Goal: Task Accomplishment & Management: Complete application form

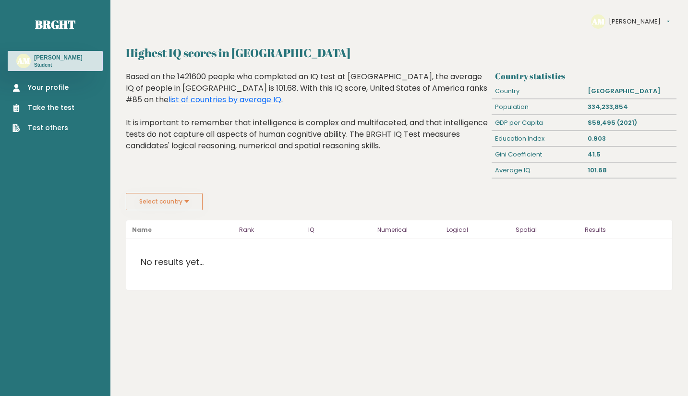
click at [62, 106] on link "Take the test" at bounding box center [43, 108] width 62 height 10
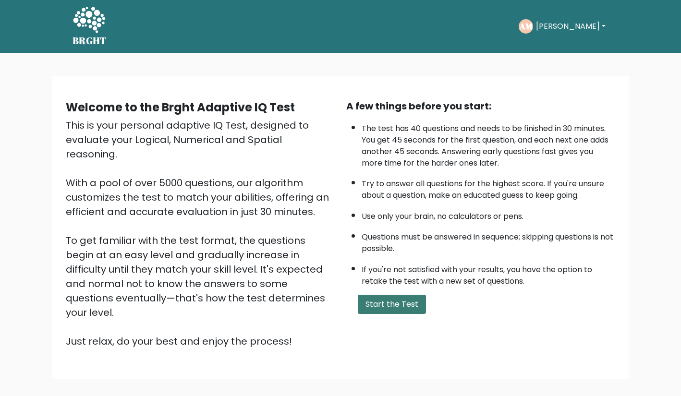
click at [369, 300] on button "Start the Test" at bounding box center [392, 304] width 68 height 19
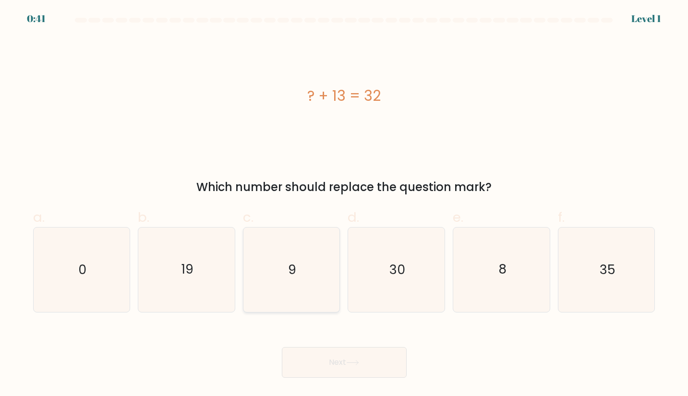
click at [321, 274] on icon "9" at bounding box center [291, 270] width 85 height 85
click at [344, 205] on input "c. 9" at bounding box center [344, 201] width 0 height 6
radio input "true"
click at [333, 363] on button "Next" at bounding box center [344, 362] width 125 height 31
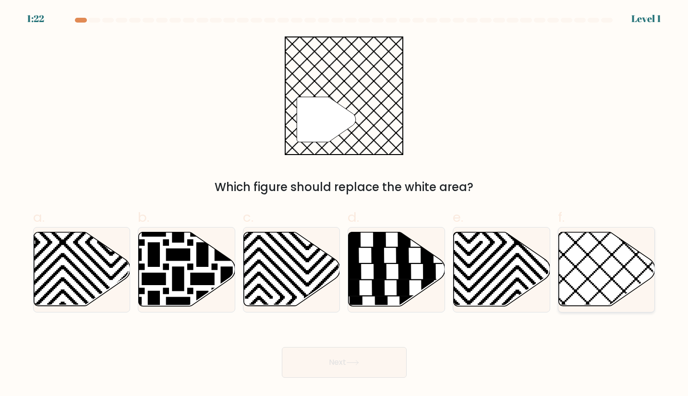
click at [594, 290] on icon at bounding box center [607, 270] width 97 height 74
click at [345, 205] on input "f." at bounding box center [344, 201] width 0 height 6
radio input "true"
click at [379, 356] on button "Next" at bounding box center [344, 362] width 125 height 31
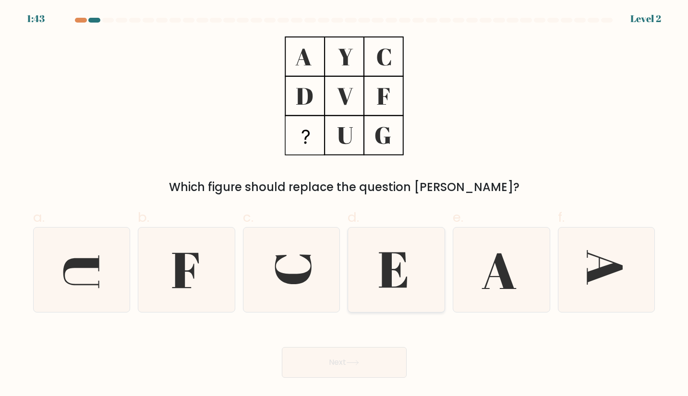
click at [392, 280] on icon at bounding box center [397, 270] width 85 height 85
click at [345, 205] on input "d." at bounding box center [344, 201] width 0 height 6
radio input "true"
click at [194, 271] on icon at bounding box center [185, 271] width 27 height 36
click at [344, 205] on input "b." at bounding box center [344, 201] width 0 height 6
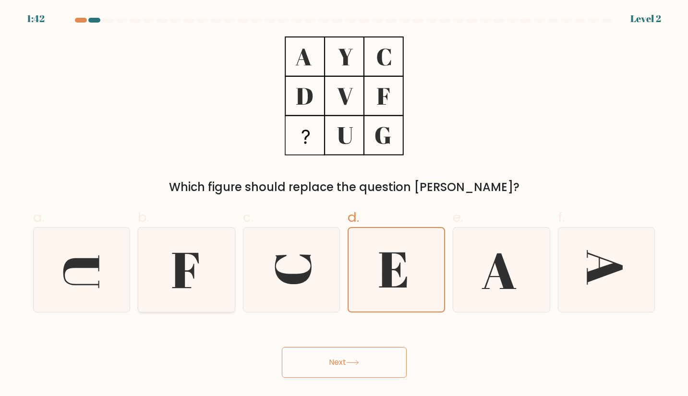
radio input "true"
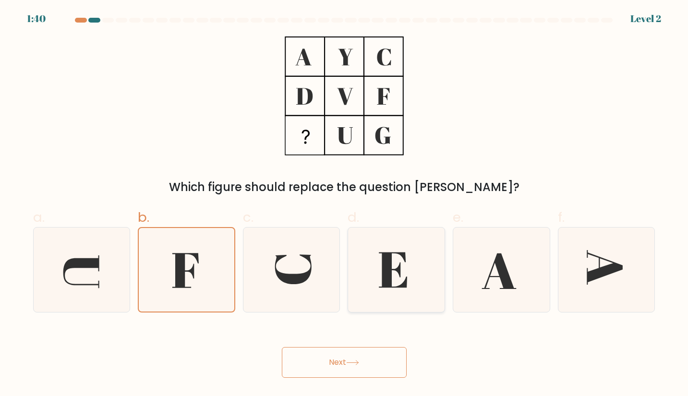
click at [398, 261] on icon at bounding box center [397, 270] width 85 height 85
click at [345, 205] on input "d." at bounding box center [344, 201] width 0 height 6
radio input "true"
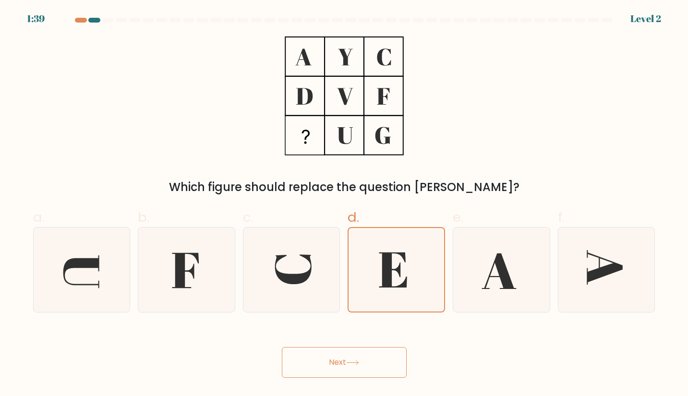
click at [362, 363] on button "Next" at bounding box center [344, 362] width 125 height 31
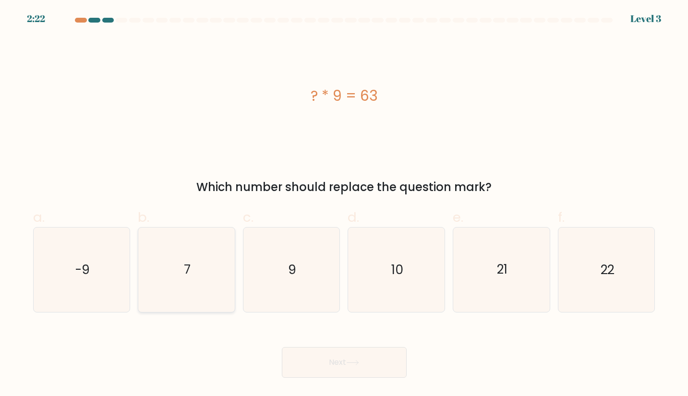
click at [181, 257] on icon "7" at bounding box center [187, 270] width 85 height 85
click at [344, 205] on input "b. 7" at bounding box center [344, 201] width 0 height 6
radio input "true"
click at [309, 352] on button "Next" at bounding box center [344, 362] width 125 height 31
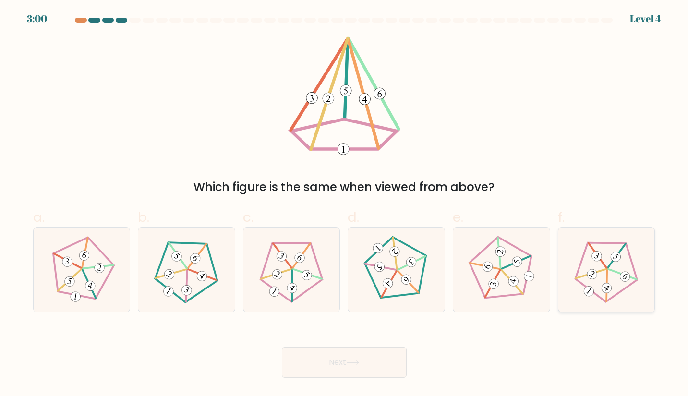
click at [617, 299] on icon at bounding box center [607, 270] width 68 height 68
click at [345, 205] on input "f." at bounding box center [344, 201] width 0 height 6
radio input "true"
click at [302, 362] on button "Next" at bounding box center [344, 362] width 125 height 31
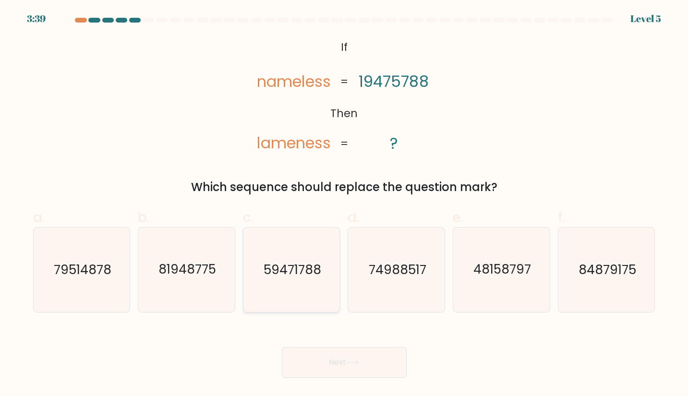
click at [272, 259] on icon "59471788" at bounding box center [291, 270] width 85 height 85
click at [344, 205] on input "c. 59471788" at bounding box center [344, 201] width 0 height 6
radio input "true"
click at [324, 359] on button "Next" at bounding box center [344, 362] width 125 height 31
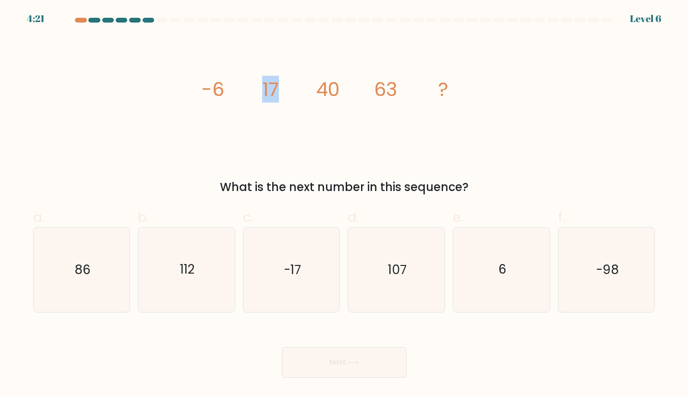
drag, startPoint x: 262, startPoint y: 90, endPoint x: 318, endPoint y: 95, distance: 55.9
click at [318, 95] on g "-6 17 40 63 ?" at bounding box center [324, 89] width 247 height 27
drag, startPoint x: 322, startPoint y: 94, endPoint x: 354, endPoint y: 94, distance: 32.2
click at [354, 94] on icon "image/svg+xml -6 17 40 63 ?" at bounding box center [344, 96] width 288 height 119
drag, startPoint x: 294, startPoint y: 89, endPoint x: 304, endPoint y: 87, distance: 9.8
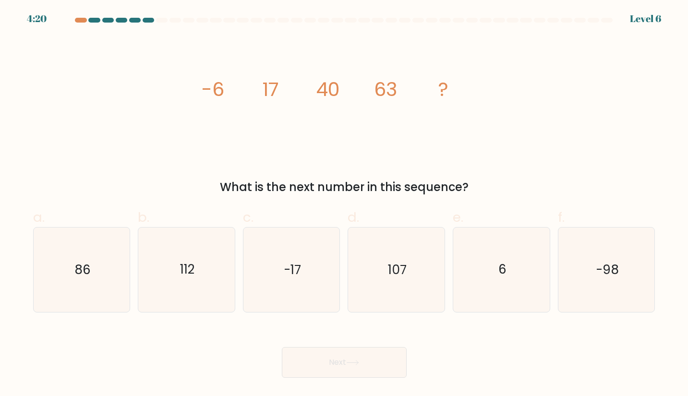
click at [298, 89] on icon "image/svg+xml -6 17 40 63 ?" at bounding box center [344, 96] width 288 height 119
click at [405, 98] on icon "image/svg+xml -6 17 40 63 ?" at bounding box center [344, 96] width 288 height 119
drag, startPoint x: 368, startPoint y: 98, endPoint x: 403, endPoint y: 91, distance: 36.3
click at [403, 91] on icon "image/svg+xml -6 17 40 63 ?" at bounding box center [344, 96] width 288 height 119
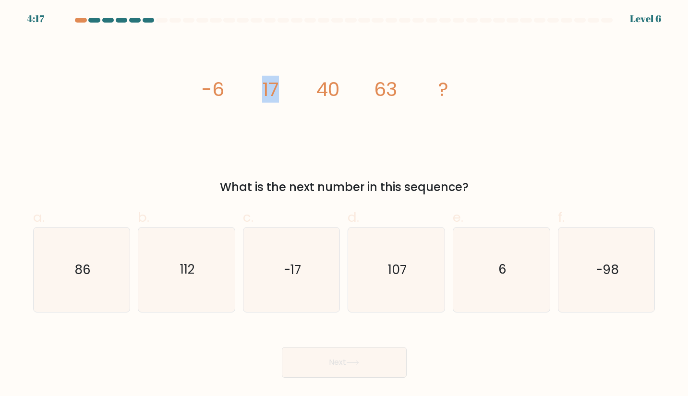
drag, startPoint x: 243, startPoint y: 86, endPoint x: 211, endPoint y: 81, distance: 32.5
click at [232, 84] on icon "image/svg+xml -6 17 40 63 ?" at bounding box center [344, 96] width 288 height 119
click at [315, 86] on icon "image/svg+xml -6 17 40 63 ?" at bounding box center [344, 96] width 288 height 119
drag, startPoint x: 103, startPoint y: 260, endPoint x: 114, endPoint y: 271, distance: 15.3
click at [103, 261] on icon "86" at bounding box center [81, 270] width 85 height 85
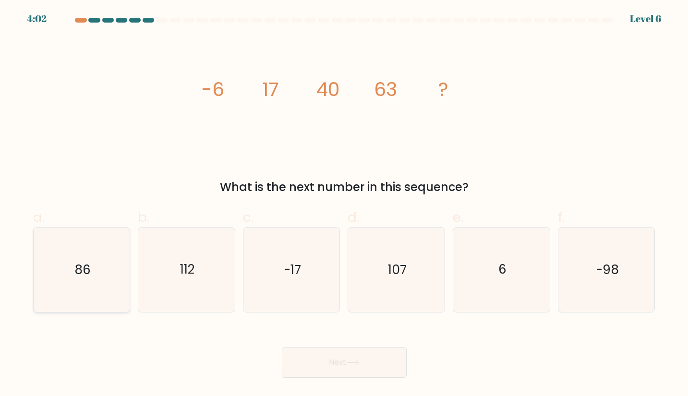
click at [344, 205] on input "a. 86" at bounding box center [344, 201] width 0 height 6
radio input "true"
click at [302, 360] on button "Next" at bounding box center [344, 362] width 125 height 31
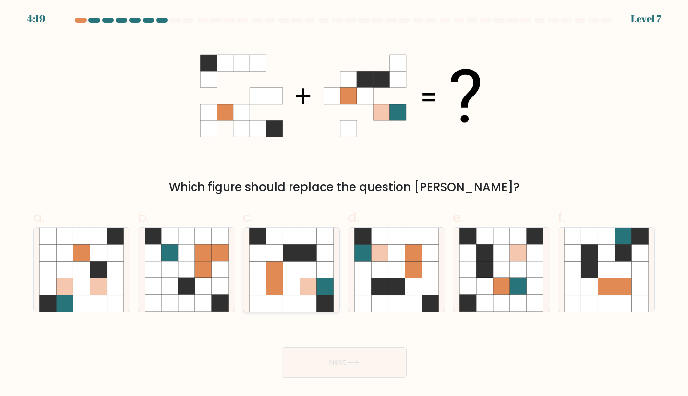
click at [297, 284] on icon at bounding box center [291, 286] width 17 height 17
click at [344, 205] on input "c." at bounding box center [344, 201] width 0 height 6
radio input "true"
click at [331, 360] on button "Next" at bounding box center [344, 362] width 125 height 31
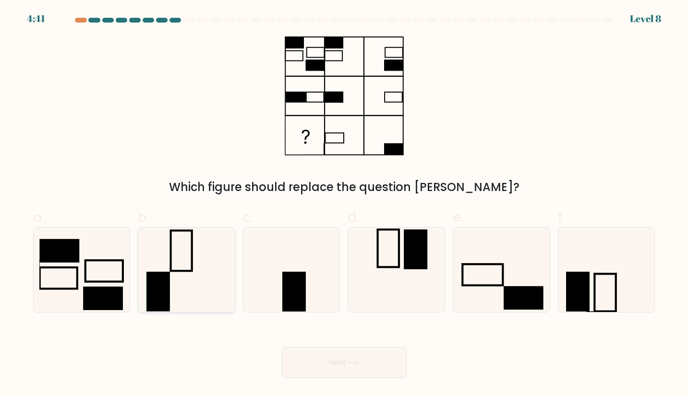
click at [195, 285] on icon at bounding box center [187, 270] width 85 height 85
click at [344, 205] on input "b." at bounding box center [344, 201] width 0 height 6
radio input "true"
click at [328, 372] on button "Next" at bounding box center [344, 362] width 125 height 31
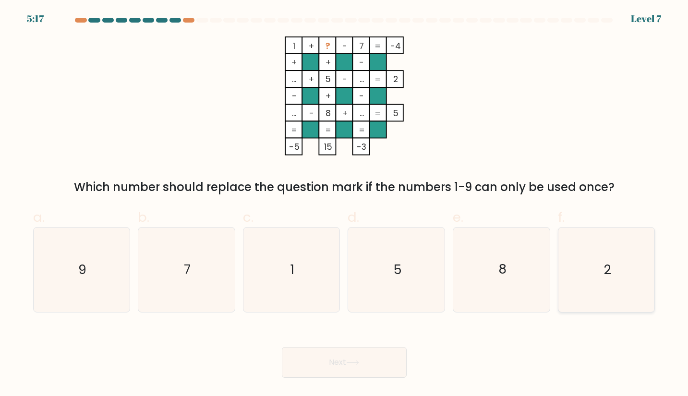
click at [643, 281] on icon "2" at bounding box center [606, 270] width 85 height 85
click at [345, 205] on input "f. 2" at bounding box center [344, 201] width 0 height 6
radio input "true"
click at [365, 364] on button "Next" at bounding box center [344, 362] width 125 height 31
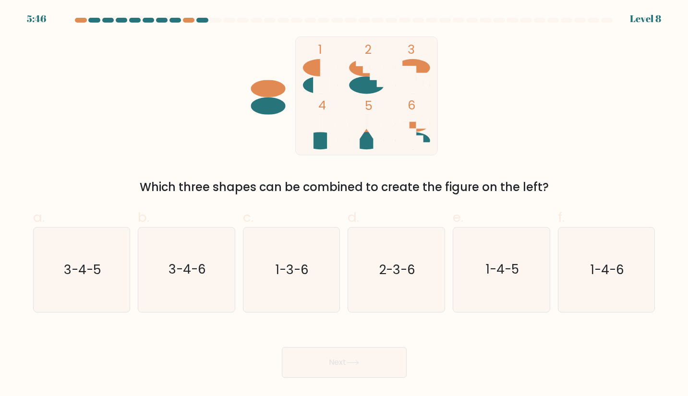
drag, startPoint x: 413, startPoint y: 294, endPoint x: 403, endPoint y: 325, distance: 32.2
click at [411, 302] on icon "2-3-6" at bounding box center [397, 270] width 85 height 85
click at [388, 364] on button "Next" at bounding box center [344, 362] width 125 height 31
click at [393, 285] on icon "2-3-6" at bounding box center [397, 270] width 85 height 85
click at [345, 205] on input "d. 2-3-6" at bounding box center [344, 201] width 0 height 6
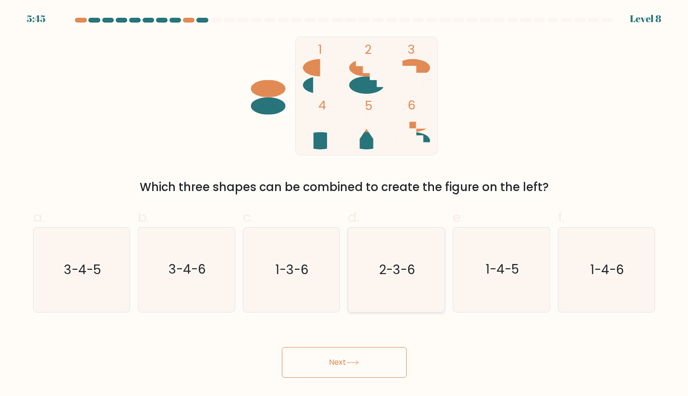
radio input "true"
click at [381, 349] on button "Next" at bounding box center [344, 362] width 125 height 31
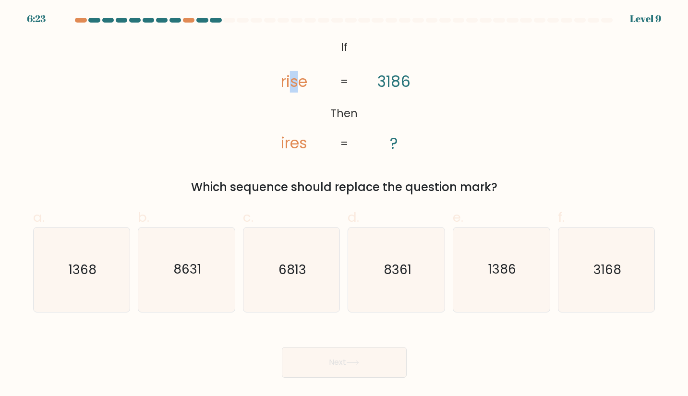
click at [296, 83] on tspan "rise" at bounding box center [294, 82] width 26 height 22
click at [303, 82] on tspan "rise" at bounding box center [294, 82] width 26 height 22
drag, startPoint x: 393, startPoint y: 83, endPoint x: 387, endPoint y: 84, distance: 5.8
click at [387, 84] on tspan "3186" at bounding box center [394, 82] width 33 height 22
click at [90, 279] on icon "1368" at bounding box center [81, 270] width 85 height 85
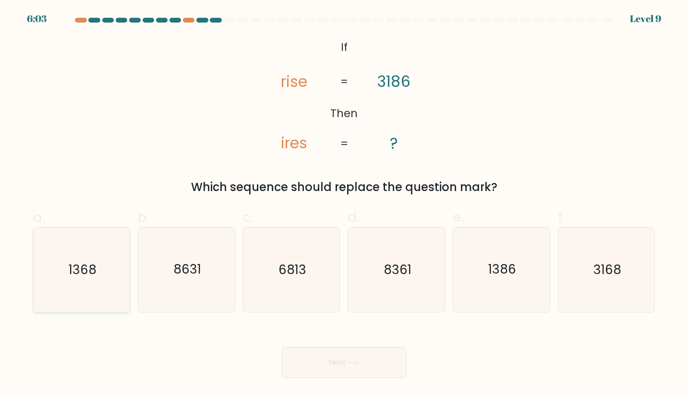
click at [344, 205] on input "a. 1368" at bounding box center [344, 201] width 0 height 6
radio input "true"
click at [314, 372] on button "Next" at bounding box center [344, 362] width 125 height 31
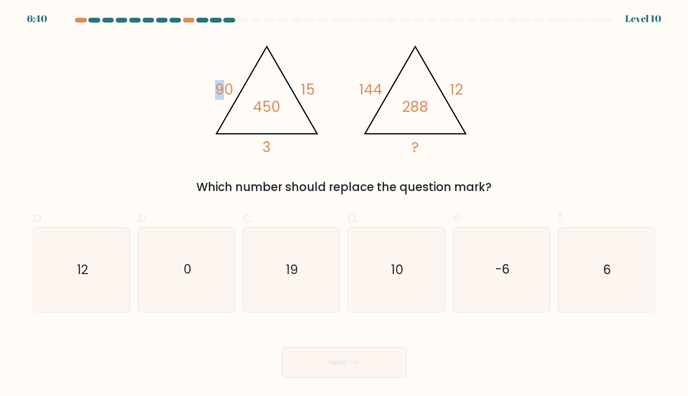
drag, startPoint x: 223, startPoint y: 86, endPoint x: 217, endPoint y: 86, distance: 6.2
click at [217, 86] on tspan "90" at bounding box center [224, 90] width 18 height 20
click at [219, 87] on tspan "90" at bounding box center [224, 90] width 18 height 20
drag, startPoint x: 233, startPoint y: 88, endPoint x: 205, endPoint y: 88, distance: 28.8
click at [205, 88] on div "@import url('https://fonts.googleapis.com/css?family=Abril+Fatface:400,100,100i…" at bounding box center [344, 116] width 634 height 159
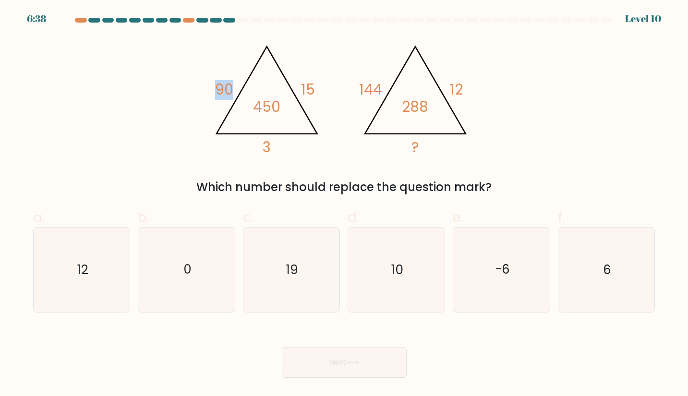
click at [205, 88] on div "@import url('https://fonts.googleapis.com/css?family=Abril+Fatface:400,100,100i…" at bounding box center [344, 116] width 634 height 159
drag, startPoint x: 213, startPoint y: 88, endPoint x: 241, endPoint y: 90, distance: 27.9
click at [235, 89] on icon "@import url('https://fonts.googleapis.com/css?family=Abril+Fatface:400,100,100i…" at bounding box center [344, 96] width 273 height 119
click at [255, 92] on icon "@import url('https://fonts.googleapis.com/css?family=Abril+Fatface:400,100,100i…" at bounding box center [344, 96] width 273 height 119
drag, startPoint x: 107, startPoint y: 287, endPoint x: 111, endPoint y: 292, distance: 5.8
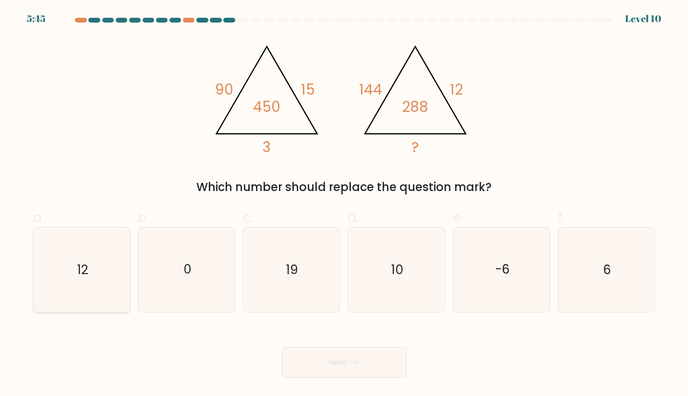
click at [106, 288] on icon "12" at bounding box center [81, 270] width 85 height 85
click at [344, 205] on input "a. 12" at bounding box center [344, 201] width 0 height 6
radio input "true"
click at [294, 356] on button "Next" at bounding box center [344, 362] width 125 height 31
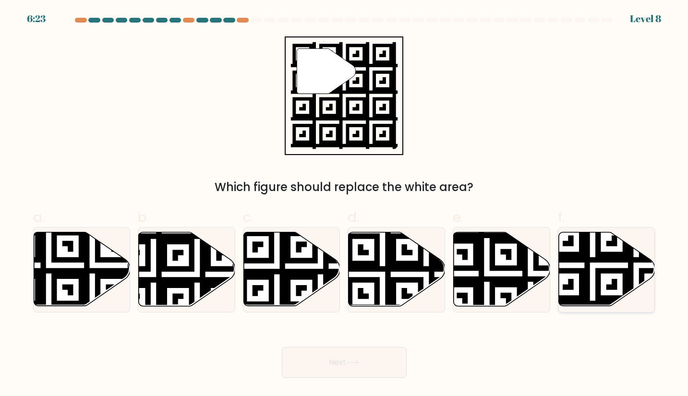
click at [587, 279] on icon at bounding box center [636, 309] width 175 height 175
click at [345, 205] on input "f." at bounding box center [344, 201] width 0 height 6
radio input "true"
click at [368, 363] on button "Next" at bounding box center [344, 362] width 125 height 31
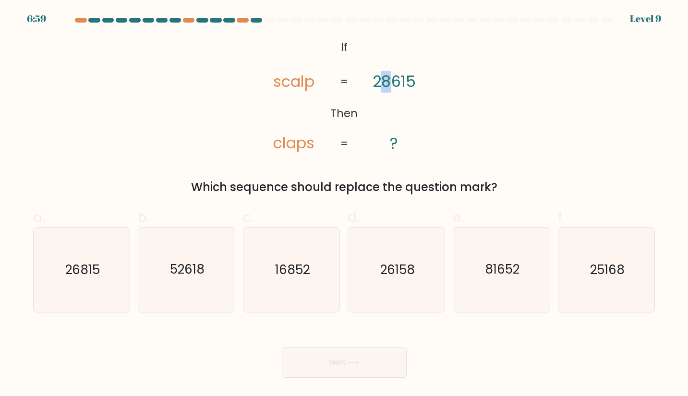
drag, startPoint x: 382, startPoint y: 79, endPoint x: 388, endPoint y: 80, distance: 5.8
click at [388, 80] on tspan "28615" at bounding box center [394, 82] width 43 height 22
click at [317, 188] on div "Which sequence should replace the question mark?" at bounding box center [344, 187] width 611 height 17
click at [472, 262] on icon "81652" at bounding box center [502, 270] width 85 height 85
click at [345, 205] on input "e. 81652" at bounding box center [344, 201] width 0 height 6
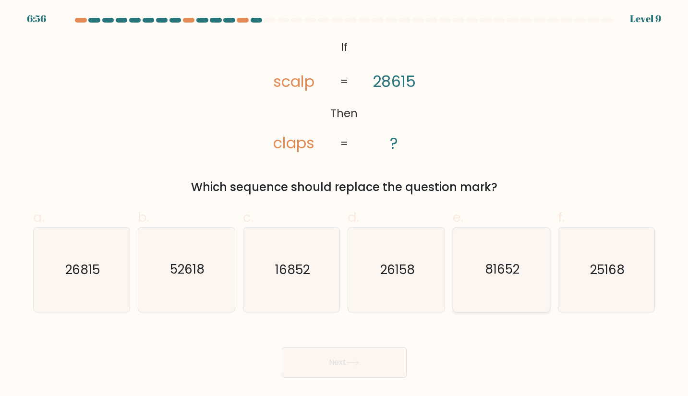
radio input "true"
click at [394, 357] on button "Next" at bounding box center [344, 362] width 125 height 31
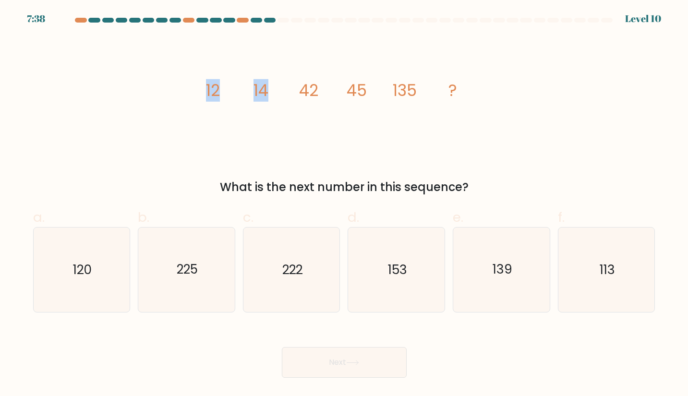
drag, startPoint x: 206, startPoint y: 85, endPoint x: 271, endPoint y: 93, distance: 65.9
click at [269, 93] on icon "image/svg+xml 12 14 42 45 135 ?" at bounding box center [344, 96] width 288 height 119
drag, startPoint x: 302, startPoint y: 95, endPoint x: 316, endPoint y: 94, distance: 14.4
click at [316, 94] on tspan "42" at bounding box center [308, 90] width 19 height 23
drag, startPoint x: 221, startPoint y: 83, endPoint x: 278, endPoint y: 94, distance: 57.7
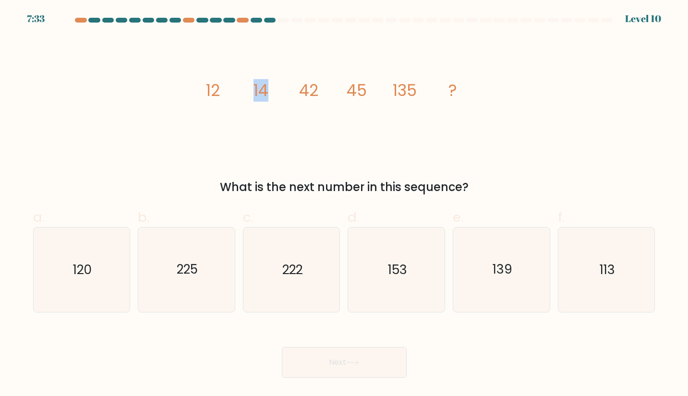
click at [275, 93] on icon "image/svg+xml 12 14 42 45 135 ?" at bounding box center [344, 96] width 288 height 119
click at [295, 95] on icon "image/svg+xml 12 14 42 45 135 ?" at bounding box center [344, 96] width 288 height 119
drag, startPoint x: 292, startPoint y: 93, endPoint x: 321, endPoint y: 95, distance: 29.4
click at [320, 95] on icon "image/svg+xml 12 14 42 45 135 ?" at bounding box center [344, 96] width 288 height 119
drag, startPoint x: 321, startPoint y: 95, endPoint x: 317, endPoint y: 92, distance: 5.4
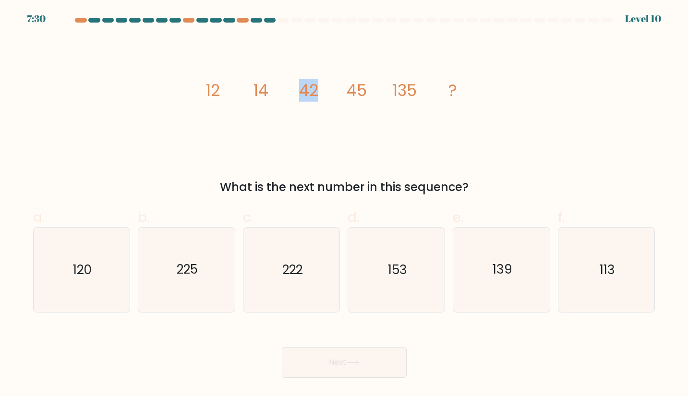
click at [321, 94] on icon "image/svg+xml 12 14 42 45 135 ?" at bounding box center [344, 96] width 288 height 119
drag, startPoint x: 228, startPoint y: 103, endPoint x: 247, endPoint y: 100, distance: 19.4
click at [247, 100] on div "image/svg+xml 12 14 42 45 135 ? What is the next number in this sequence?" at bounding box center [344, 116] width 634 height 159
click at [248, 102] on icon "image/svg+xml 12 14 42 45 135 ?" at bounding box center [344, 96] width 288 height 119
drag, startPoint x: 251, startPoint y: 96, endPoint x: 266, endPoint y: 86, distance: 18.3
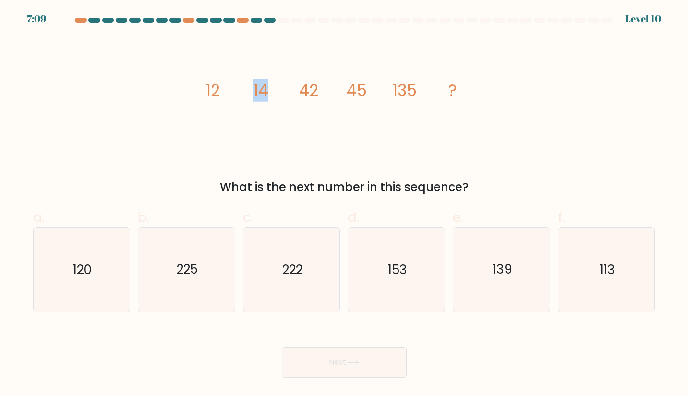
click at [266, 86] on icon "image/svg+xml 12 14 42 45 135 ?" at bounding box center [344, 96] width 288 height 119
click at [266, 85] on tspan "14" at bounding box center [260, 90] width 15 height 23
drag, startPoint x: 302, startPoint y: 81, endPoint x: 322, endPoint y: 84, distance: 20.3
click at [322, 84] on icon "image/svg+xml 12 14 42 45 135 ?" at bounding box center [344, 96] width 288 height 119
click at [322, 83] on icon "image/svg+xml 12 14 42 45 135 ?" at bounding box center [344, 96] width 288 height 119
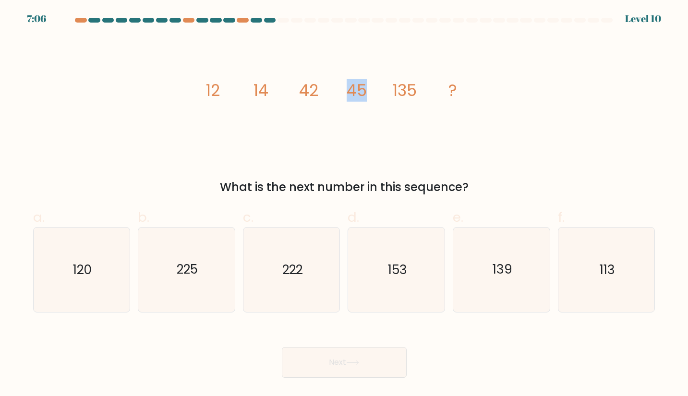
drag, startPoint x: 359, startPoint y: 86, endPoint x: 386, endPoint y: 89, distance: 26.6
click at [385, 89] on icon "image/svg+xml 12 14 42 45 135 ?" at bounding box center [344, 96] width 288 height 119
click at [386, 89] on icon "image/svg+xml 12 14 42 45 135 ?" at bounding box center [344, 96] width 288 height 119
click at [294, 83] on icon "image/svg+xml 12 14 42 45 135 ?" at bounding box center [344, 96] width 288 height 119
click at [319, 90] on icon "image/svg+xml 12 14 42 45 135 ?" at bounding box center [344, 96] width 288 height 119
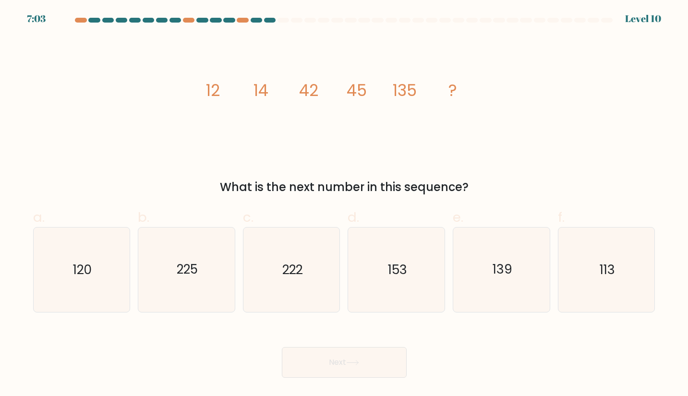
click at [285, 85] on icon "image/svg+xml 12 14 42 45 135 ?" at bounding box center [344, 96] width 288 height 119
drag, startPoint x: 304, startPoint y: 89, endPoint x: 316, endPoint y: 93, distance: 12.8
click at [316, 93] on tspan "42" at bounding box center [308, 90] width 19 height 23
drag, startPoint x: 280, startPoint y: 79, endPoint x: 283, endPoint y: 93, distance: 14.8
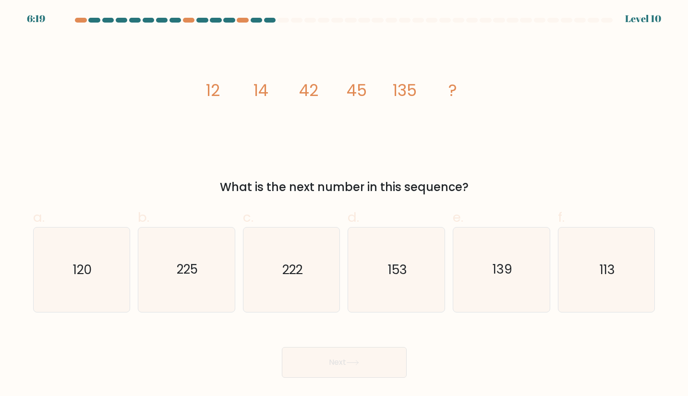
click at [288, 88] on icon "image/svg+xml 12 14 42 45 135 ?" at bounding box center [344, 96] width 288 height 119
click at [284, 100] on icon "image/svg+xml 12 14 42 45 135 ?" at bounding box center [344, 96] width 288 height 119
drag, startPoint x: 262, startPoint y: 92, endPoint x: 280, endPoint y: 84, distance: 19.1
click at [280, 84] on icon "image/svg+xml 12 14 42 45 135 ?" at bounding box center [344, 96] width 288 height 119
drag, startPoint x: 295, startPoint y: 83, endPoint x: 322, endPoint y: 88, distance: 27.3
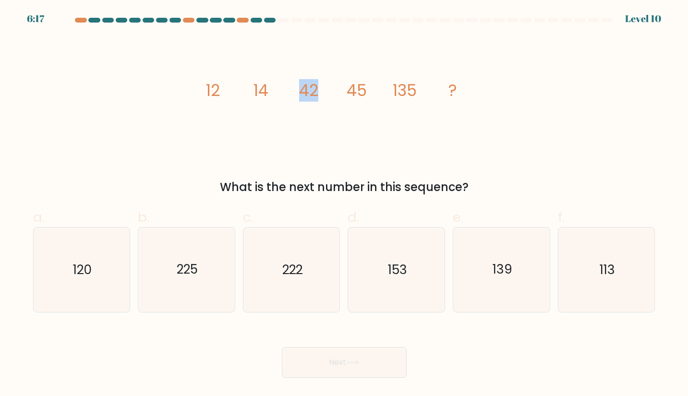
click at [316, 87] on icon "image/svg+xml 12 14 42 45 135 ?" at bounding box center [344, 96] width 288 height 119
click at [332, 89] on icon "image/svg+xml 12 14 42 45 135 ?" at bounding box center [344, 96] width 288 height 119
click at [491, 267] on icon "139" at bounding box center [502, 270] width 85 height 85
click at [345, 205] on input "e. 139" at bounding box center [344, 201] width 0 height 6
radio input "true"
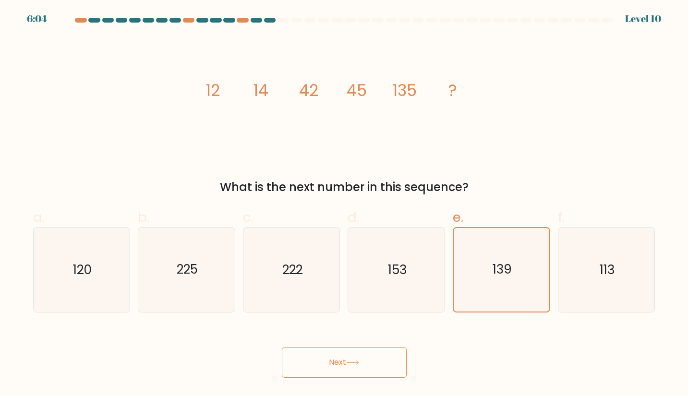
click at [350, 356] on button "Next" at bounding box center [344, 362] width 125 height 31
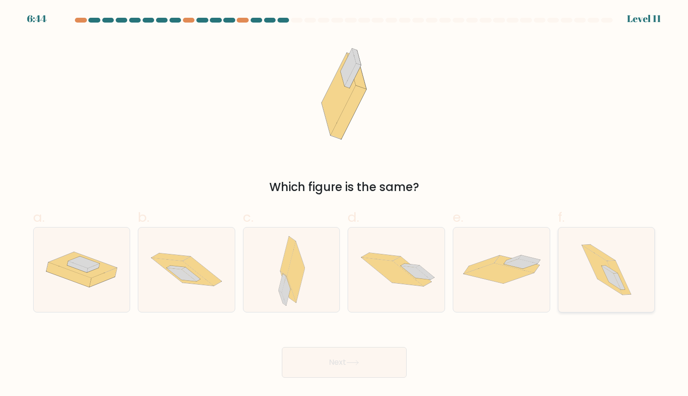
click at [607, 278] on icon at bounding box center [602, 269] width 40 height 49
click at [345, 205] on input "f." at bounding box center [344, 201] width 0 height 6
radio input "true"
click at [312, 364] on button "Next" at bounding box center [344, 362] width 125 height 31
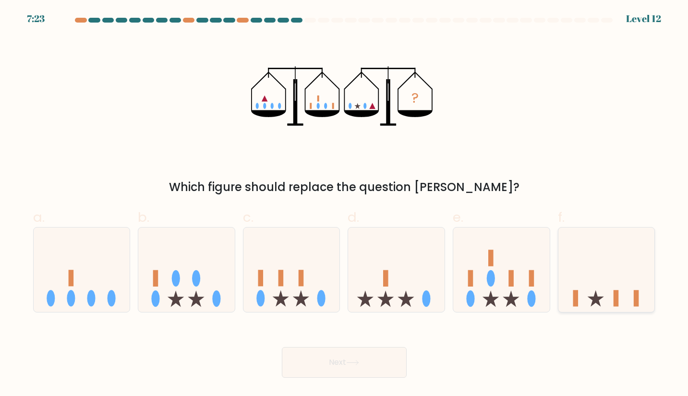
click at [621, 295] on icon at bounding box center [607, 270] width 97 height 80
click at [345, 205] on input "f." at bounding box center [344, 201] width 0 height 6
radio input "true"
click at [369, 353] on button "Next" at bounding box center [344, 362] width 125 height 31
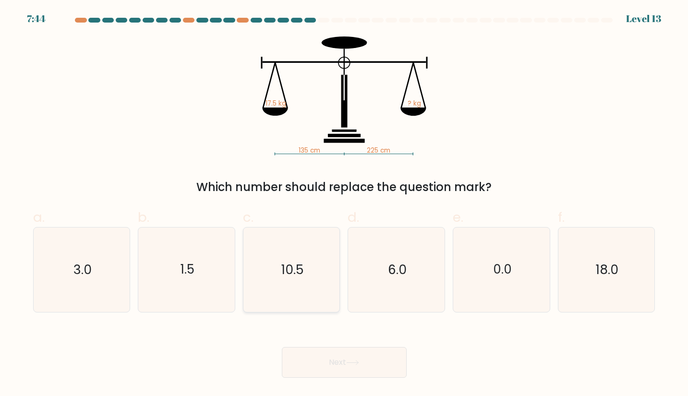
click at [286, 269] on text "10.5" at bounding box center [293, 270] width 22 height 18
click at [344, 205] on input "c. 10.5" at bounding box center [344, 201] width 0 height 6
radio input "true"
click at [304, 349] on button "Next" at bounding box center [344, 362] width 125 height 31
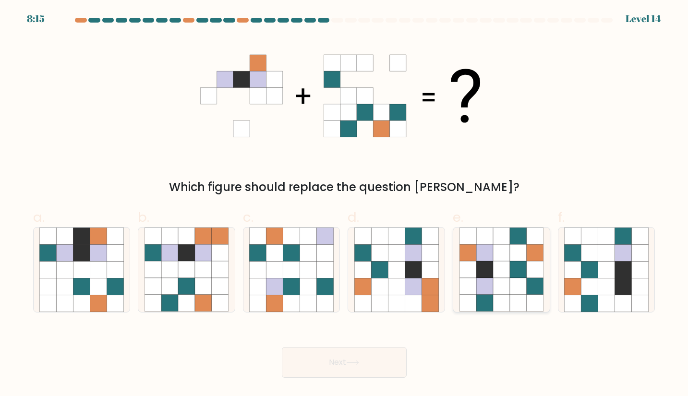
click at [482, 294] on icon at bounding box center [485, 286] width 17 height 17
click at [345, 205] on input "e." at bounding box center [344, 201] width 0 height 6
radio input "true"
click at [376, 351] on button "Next" at bounding box center [344, 362] width 125 height 31
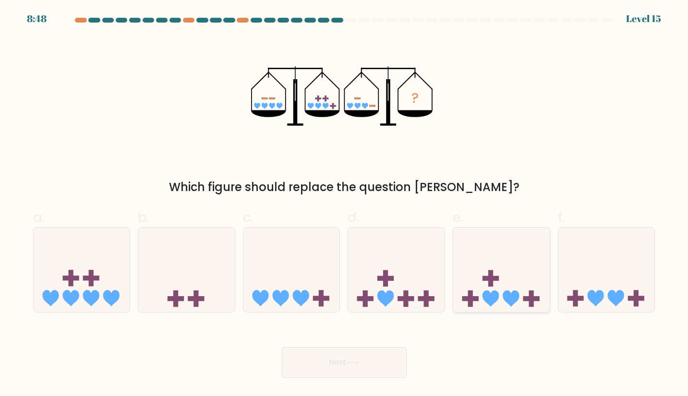
drag, startPoint x: 525, startPoint y: 301, endPoint x: 502, endPoint y: 311, distance: 25.2
click at [525, 301] on rect at bounding box center [531, 298] width 16 height 5
click at [345, 205] on input "e." at bounding box center [344, 201] width 0 height 6
radio input "true"
click at [367, 367] on button "Next" at bounding box center [344, 362] width 125 height 31
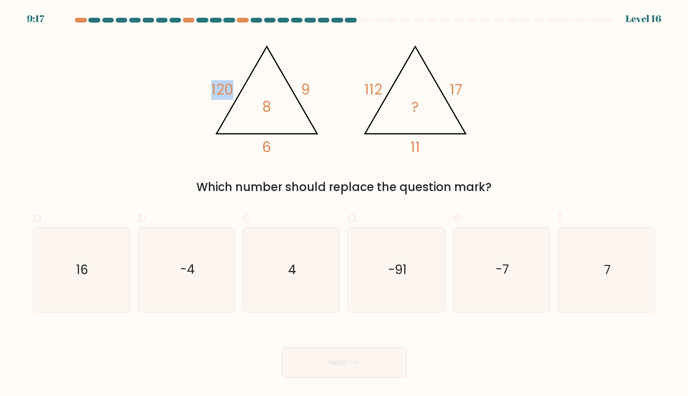
drag, startPoint x: 222, startPoint y: 90, endPoint x: 237, endPoint y: 96, distance: 15.4
click at [237, 96] on div "@import url('https://fonts.googleapis.com/css?family=Abril+Fatface:400,100,100i…" at bounding box center [344, 116] width 634 height 159
click at [237, 96] on icon "@import url('https://fonts.googleapis.com/css?family=Abril+Fatface:400,100,100i…" at bounding box center [344, 96] width 273 height 119
drag, startPoint x: 260, startPoint y: 104, endPoint x: 269, endPoint y: 110, distance: 11.1
click at [269, 110] on icon "@import url('https://fonts.googleapis.com/css?family=Abril+Fatface:400,100,100i…" at bounding box center [344, 96] width 273 height 119
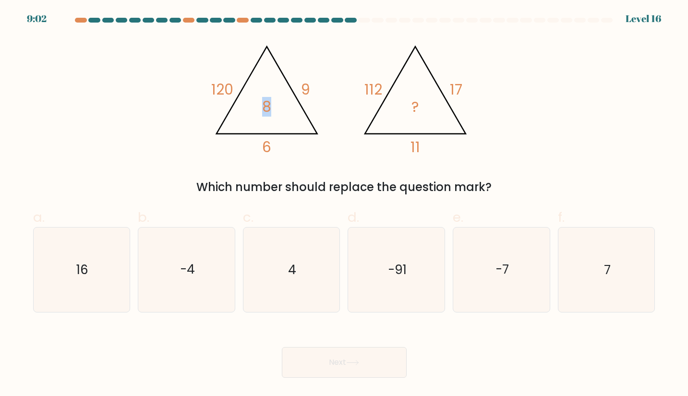
click at [269, 110] on tspan "8" at bounding box center [266, 107] width 9 height 20
drag, startPoint x: 361, startPoint y: 94, endPoint x: 380, endPoint y: 95, distance: 18.7
click at [380, 95] on icon "@import url('https://fonts.googleapis.com/css?family=Abril+Fatface:400,100,100i…" at bounding box center [344, 96] width 273 height 119
click at [380, 95] on tspan "112" at bounding box center [374, 90] width 18 height 20
drag, startPoint x: 381, startPoint y: 95, endPoint x: 366, endPoint y: 92, distance: 16.1
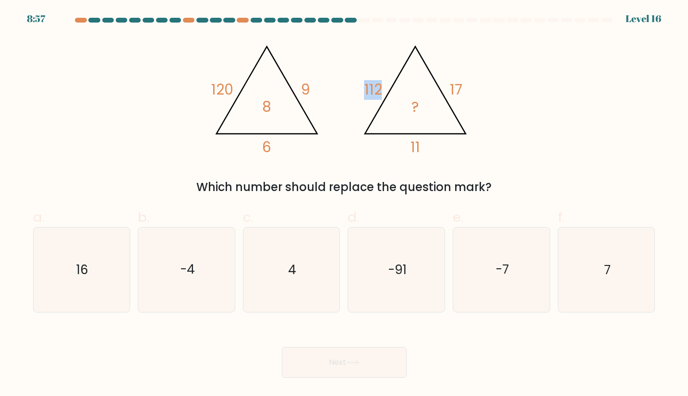
click at [366, 92] on tspan "112" at bounding box center [374, 90] width 18 height 20
click at [368, 92] on tspan "112" at bounding box center [374, 90] width 18 height 20
drag, startPoint x: 454, startPoint y: 91, endPoint x: 465, endPoint y: 92, distance: 11.1
click at [465, 92] on icon "@import url('https://fonts.googleapis.com/css?family=Abril+Fatface:400,100,100i…" at bounding box center [344, 96] width 273 height 119
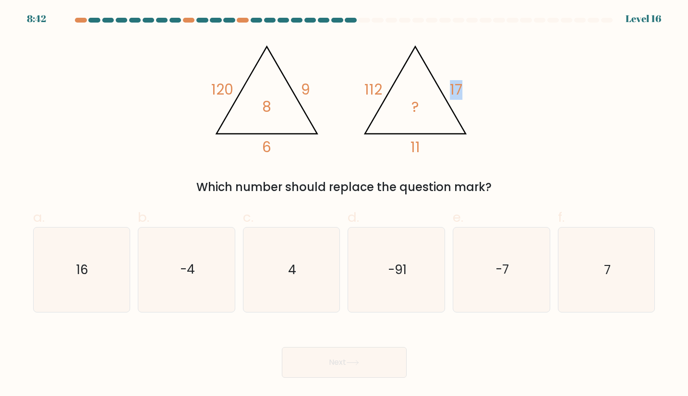
drag, startPoint x: 447, startPoint y: 85, endPoint x: 459, endPoint y: 89, distance: 12.2
click at [459, 89] on icon "@import url('https://fonts.googleapis.com/css?family=Abril+Fatface:400,100,100i…" at bounding box center [344, 96] width 273 height 119
drag, startPoint x: 406, startPoint y: 137, endPoint x: 425, endPoint y: 140, distance: 18.6
click at [425, 140] on icon "@import url('https://fonts.googleapis.com/css?family=Abril+Fatface:400,100,100i…" at bounding box center [344, 96] width 273 height 119
click at [426, 139] on icon "@import url('https://fonts.googleapis.com/css?family=Abril+Fatface:400,100,100i…" at bounding box center [344, 96] width 273 height 119
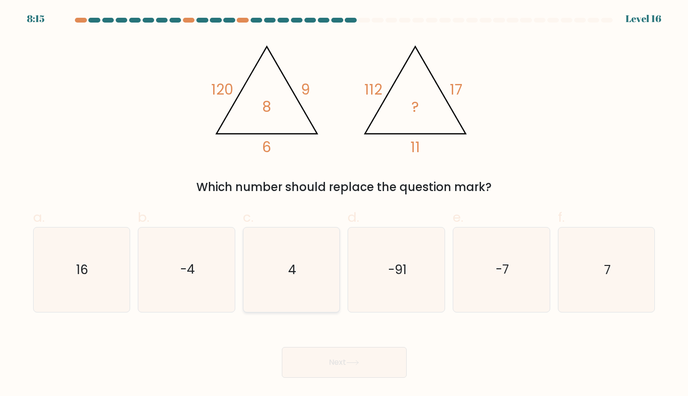
click at [319, 266] on icon "4" at bounding box center [291, 270] width 85 height 85
click at [344, 205] on input "c. 4" at bounding box center [344, 201] width 0 height 6
radio input "true"
click at [317, 360] on button "Next" at bounding box center [344, 362] width 125 height 31
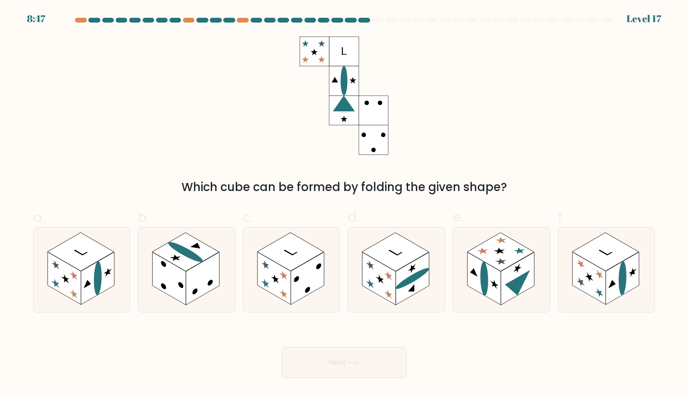
click at [369, 106] on rect at bounding box center [374, 111] width 30 height 30
click at [345, 83] on ellipse at bounding box center [344, 81] width 7 height 30
drag, startPoint x: 366, startPoint y: 114, endPoint x: 327, endPoint y: 80, distance: 51.7
click at [363, 110] on rect at bounding box center [374, 111] width 30 height 30
click at [347, 85] on rect at bounding box center [345, 81] width 30 height 30
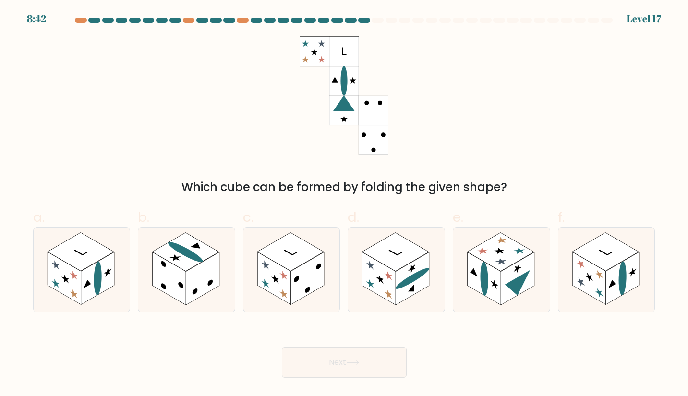
drag, startPoint x: 364, startPoint y: 103, endPoint x: 349, endPoint y: 80, distance: 28.1
click at [364, 103] on rect at bounding box center [374, 111] width 30 height 30
click at [348, 78] on rect at bounding box center [345, 81] width 30 height 30
click at [348, 108] on icon at bounding box center [344, 104] width 22 height 16
click at [382, 86] on icon at bounding box center [344, 96] width 89 height 119
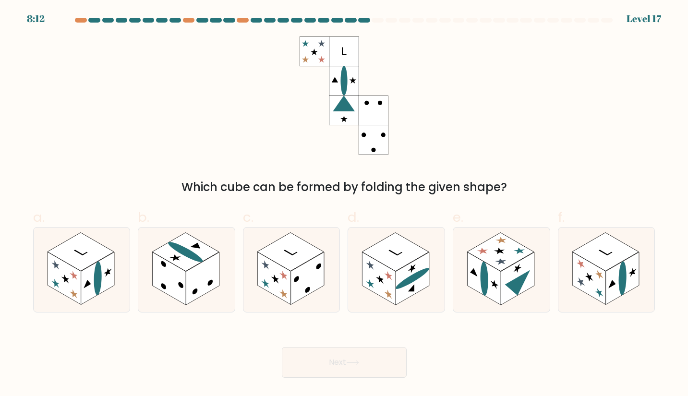
click at [392, 110] on div "Which cube can be formed by folding the given shape?" at bounding box center [344, 116] width 634 height 159
click at [383, 88] on icon at bounding box center [344, 96] width 89 height 119
click at [393, 110] on div "Which cube can be formed by folding the given shape?" at bounding box center [344, 116] width 634 height 159
click at [610, 273] on rect at bounding box center [623, 278] width 34 height 53
click at [345, 205] on input "f." at bounding box center [344, 201] width 0 height 6
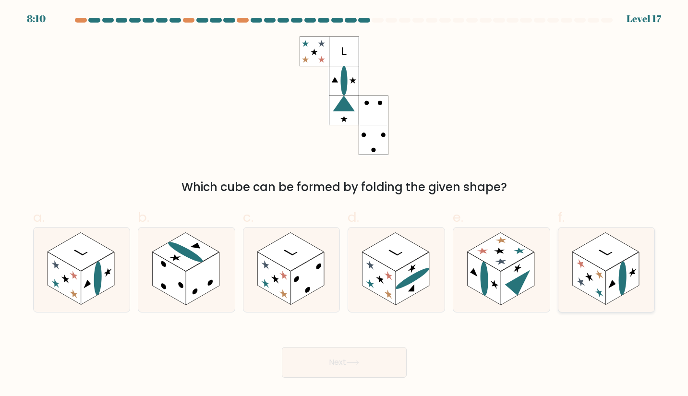
radio input "true"
click at [358, 362] on icon at bounding box center [352, 362] width 13 height 5
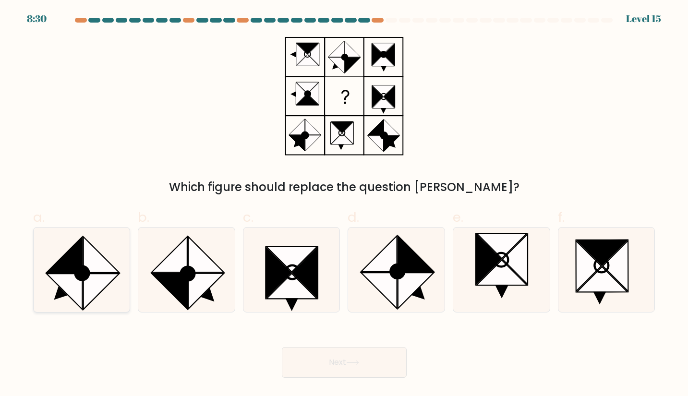
click at [92, 275] on icon at bounding box center [101, 292] width 36 height 36
click at [344, 205] on input "a." at bounding box center [344, 201] width 0 height 6
radio input "true"
click at [299, 351] on button "Next" at bounding box center [344, 362] width 125 height 31
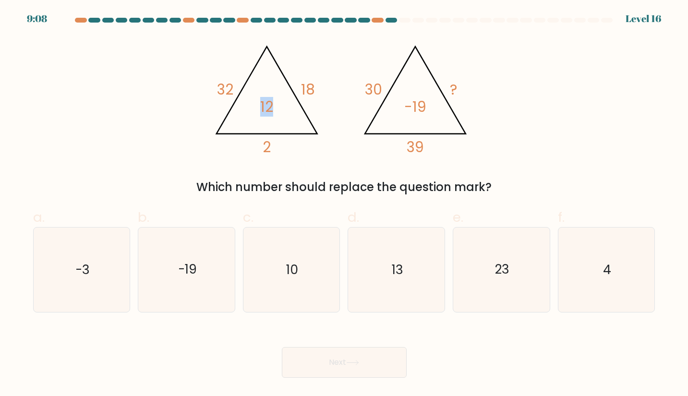
drag, startPoint x: 252, startPoint y: 115, endPoint x: 281, endPoint y: 113, distance: 28.9
click at [281, 113] on icon "@import url('https://fonts.googleapis.com/css?family=Abril+Fatface:400,100,100i…" at bounding box center [344, 96] width 273 height 119
click at [280, 113] on icon "@import url('https://fonts.googleapis.com/css?family=Abril+Fatface:400,100,100i…" at bounding box center [344, 96] width 273 height 119
drag, startPoint x: 368, startPoint y: 82, endPoint x: 386, endPoint y: 82, distance: 18.3
click at [386, 81] on icon "@import url('https://fonts.googleapis.com/css?family=Abril+Fatface:400,100,100i…" at bounding box center [344, 96] width 273 height 119
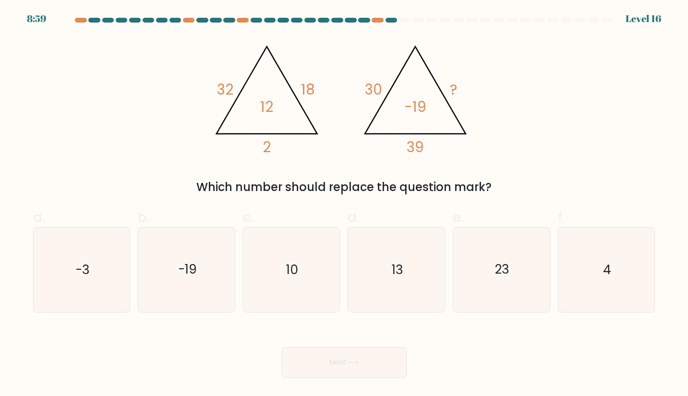
click at [466, 88] on icon "@import url('https://fonts.googleapis.com/css?family=Abril+Fatface:400,100,100i…" at bounding box center [344, 96] width 273 height 119
drag, startPoint x: 456, startPoint y: 87, endPoint x: 476, endPoint y: 90, distance: 19.8
click at [476, 90] on icon "@import url('https://fonts.googleapis.com/css?family=Abril+Fatface:400,100,100i…" at bounding box center [344, 96] width 273 height 119
drag, startPoint x: 447, startPoint y: 88, endPoint x: 469, endPoint y: 89, distance: 22.1
click at [469, 89] on icon "@import url('https://fonts.googleapis.com/css?family=Abril+Fatface:400,100,100i…" at bounding box center [344, 96] width 273 height 119
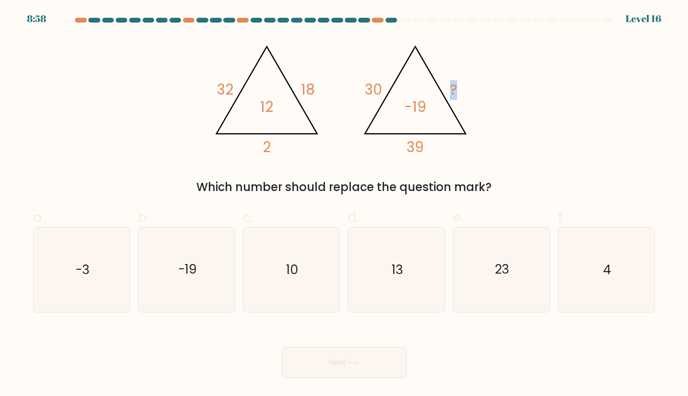
click at [468, 90] on icon "@import url('https://fonts.googleapis.com/css?family=Abril+Fatface:400,100,100i…" at bounding box center [344, 96] width 273 height 119
click at [454, 98] on tspan "?" at bounding box center [453, 90] width 7 height 20
drag, startPoint x: 404, startPoint y: 111, endPoint x: 437, endPoint y: 113, distance: 33.2
click at [437, 113] on icon "@import url('https://fonts.googleapis.com/css?family=Abril+Fatface:400,100,100i…" at bounding box center [344, 96] width 273 height 119
drag, startPoint x: 386, startPoint y: 144, endPoint x: 430, endPoint y: 155, distance: 45.4
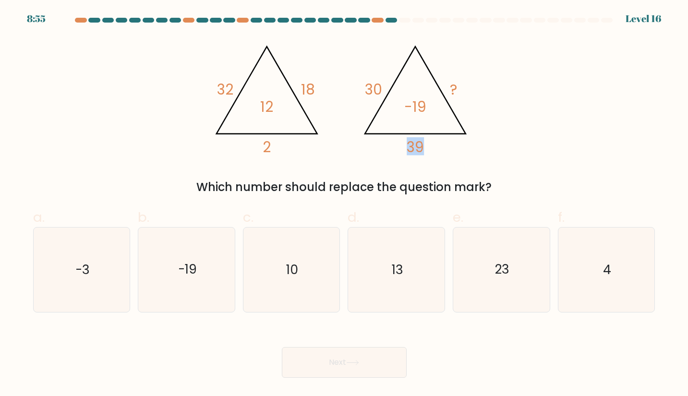
click at [430, 155] on icon "@import url('https://fonts.googleapis.com/css?family=Abril+Fatface:400,100,100i…" at bounding box center [344, 96] width 273 height 119
drag, startPoint x: 399, startPoint y: 76, endPoint x: 442, endPoint y: 101, distance: 49.9
click at [449, 99] on icon "@import url('https://fonts.googleapis.com/css?family=Abril+Fatface:400,100,100i…" at bounding box center [344, 96] width 273 height 119
drag, startPoint x: 404, startPoint y: 107, endPoint x: 430, endPoint y: 117, distance: 27.8
click at [435, 115] on icon "@import url('https://fonts.googleapis.com/css?family=Abril+Fatface:400,100,100i…" at bounding box center [344, 96] width 273 height 119
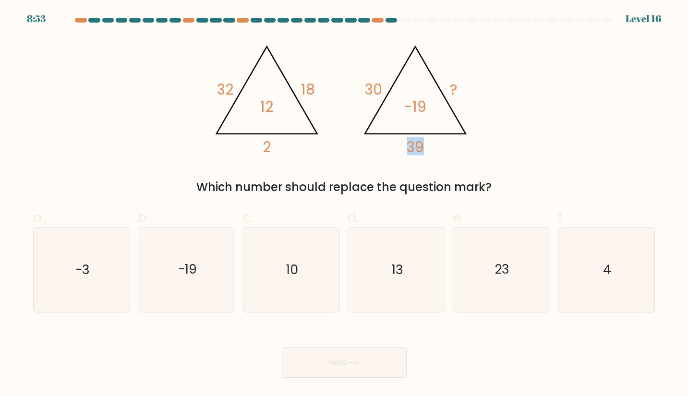
click at [430, 148] on icon "@import url('https://fonts.googleapis.com/css?family=Abril+Fatface:400,100,100i…" at bounding box center [344, 96] width 273 height 119
drag, startPoint x: 394, startPoint y: 95, endPoint x: 432, endPoint y: 113, distance: 42.1
click at [450, 103] on icon "@import url('https://fonts.googleapis.com/css?family=Abril+Fatface:400,100,100i…" at bounding box center [344, 96] width 273 height 119
drag, startPoint x: 396, startPoint y: 147, endPoint x: 429, endPoint y: 144, distance: 33.2
click at [429, 147] on icon "@import url('https://fonts.googleapis.com/css?family=Abril+Fatface:400,100,100i…" at bounding box center [344, 96] width 273 height 119
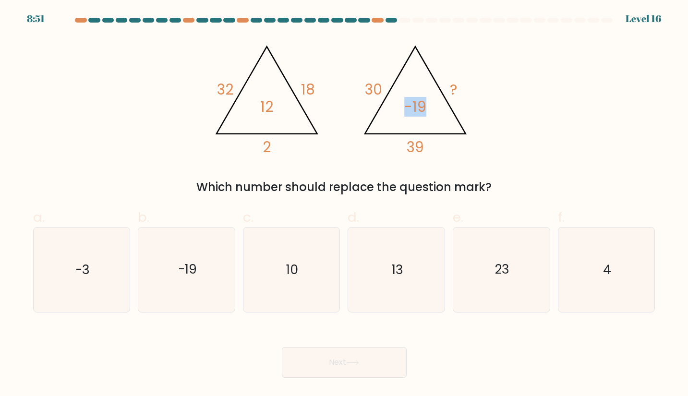
drag, startPoint x: 411, startPoint y: 113, endPoint x: 437, endPoint y: 107, distance: 26.8
click at [437, 107] on icon "@import url('https://fonts.googleapis.com/css?family=Abril+Fatface:400,100,100i…" at bounding box center [344, 96] width 273 height 119
drag, startPoint x: 404, startPoint y: 147, endPoint x: 438, endPoint y: 148, distance: 34.1
click at [439, 148] on icon "@import url('https://fonts.googleapis.com/css?family=Abril+Fatface:400,100,100i…" at bounding box center [344, 96] width 273 height 119
drag, startPoint x: 417, startPoint y: 106, endPoint x: 477, endPoint y: 103, distance: 60.1
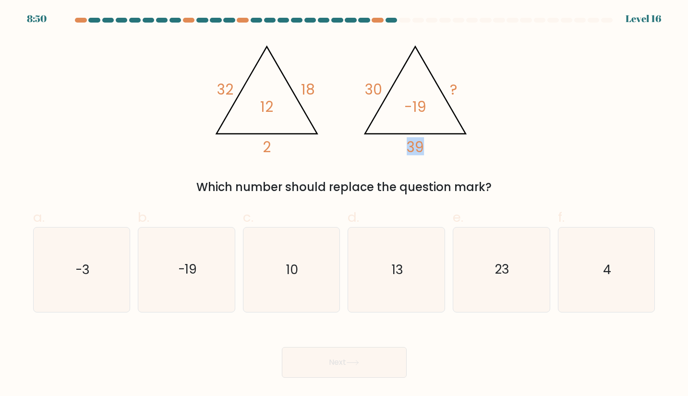
click at [477, 103] on icon "@import url('https://fonts.googleapis.com/css?family=Abril+Fatface:400,100,100i…" at bounding box center [344, 96] width 273 height 119
drag, startPoint x: 403, startPoint y: 154, endPoint x: 425, endPoint y: 155, distance: 22.1
click at [425, 155] on icon "@import url('https://fonts.googleapis.com/css?family=Abril+Fatface:400,100,100i…" at bounding box center [344, 96] width 273 height 119
click at [403, 138] on icon "@import url('https://fonts.googleapis.com/css?family=Abril+Fatface:400,100,100i…" at bounding box center [344, 96] width 273 height 119
click at [367, 197] on form at bounding box center [344, 198] width 688 height 360
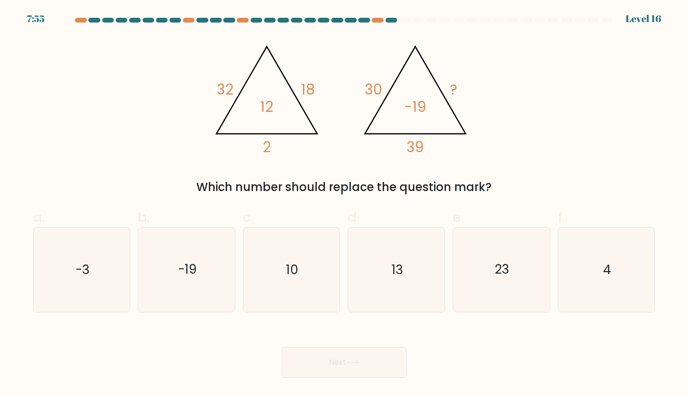
click at [367, 197] on form at bounding box center [344, 198] width 688 height 360
click at [305, 283] on icon "10" at bounding box center [291, 270] width 85 height 85
click at [344, 205] on input "c. 10" at bounding box center [344, 201] width 0 height 6
radio input "true"
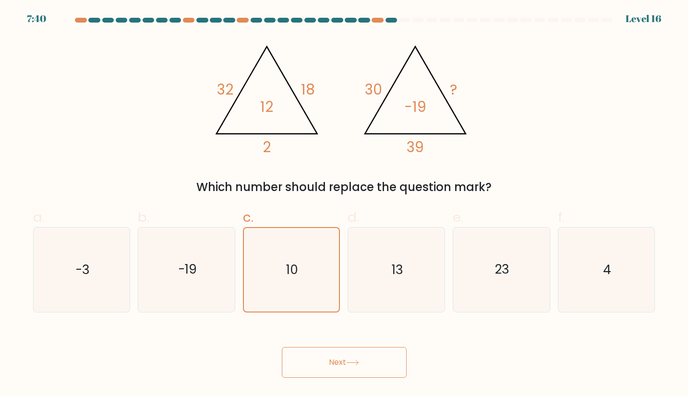
click at [348, 366] on button "Next" at bounding box center [344, 362] width 125 height 31
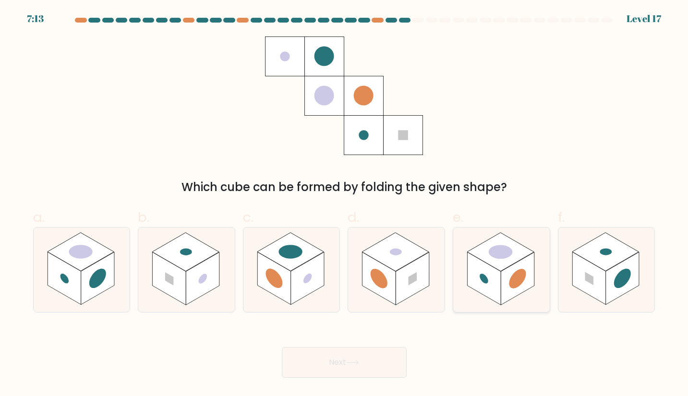
click at [500, 265] on rect at bounding box center [500, 252] width 67 height 38
click at [345, 205] on input "e." at bounding box center [344, 201] width 0 height 6
radio input "true"
click at [335, 353] on button "Next" at bounding box center [344, 362] width 125 height 31
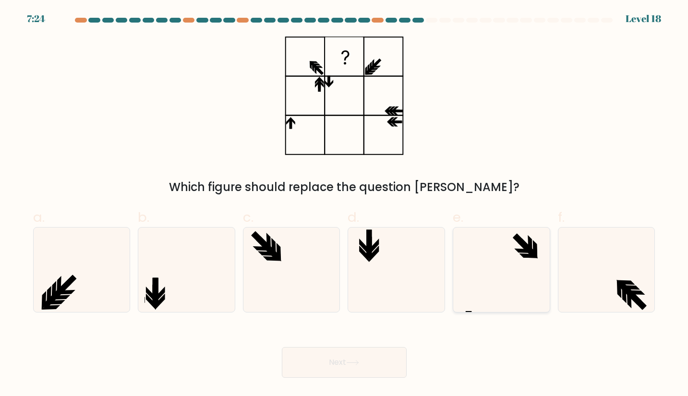
click at [466, 253] on icon at bounding box center [502, 270] width 85 height 85
click at [345, 205] on input "e." at bounding box center [344, 201] width 0 height 6
radio input "true"
click at [386, 368] on button "Next" at bounding box center [344, 362] width 125 height 31
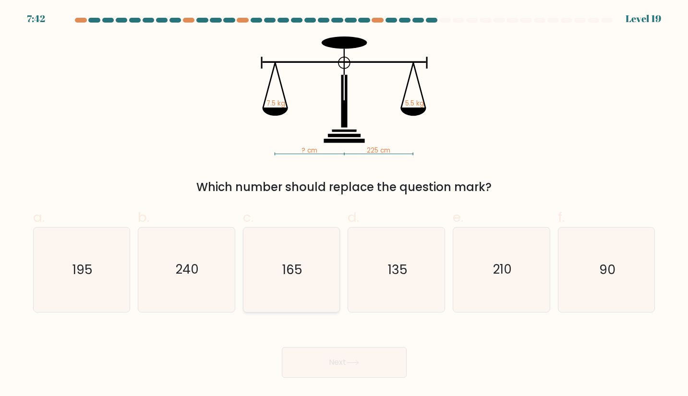
click at [320, 267] on icon "165" at bounding box center [291, 270] width 85 height 85
click at [344, 205] on input "c. 165" at bounding box center [344, 201] width 0 height 6
radio input "true"
click at [343, 361] on button "Next" at bounding box center [344, 362] width 125 height 31
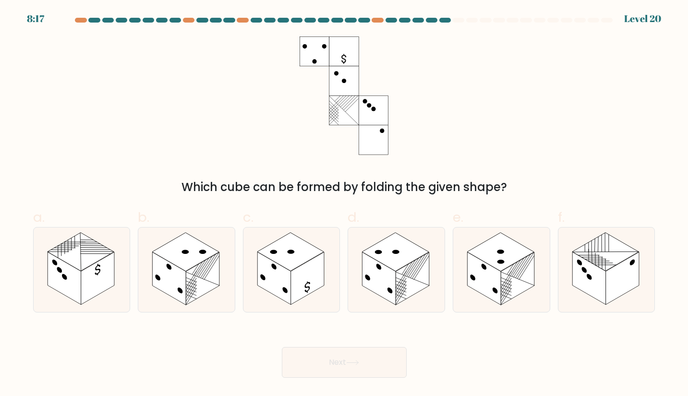
drag, startPoint x: 339, startPoint y: 99, endPoint x: 353, endPoint y: 99, distance: 14.4
click at [344, 99] on rect at bounding box center [345, 111] width 30 height 30
drag, startPoint x: 365, startPoint y: 99, endPoint x: 374, endPoint y: 140, distance: 41.8
click at [367, 104] on g at bounding box center [374, 111] width 30 height 30
click at [374, 146] on rect at bounding box center [374, 140] width 30 height 30
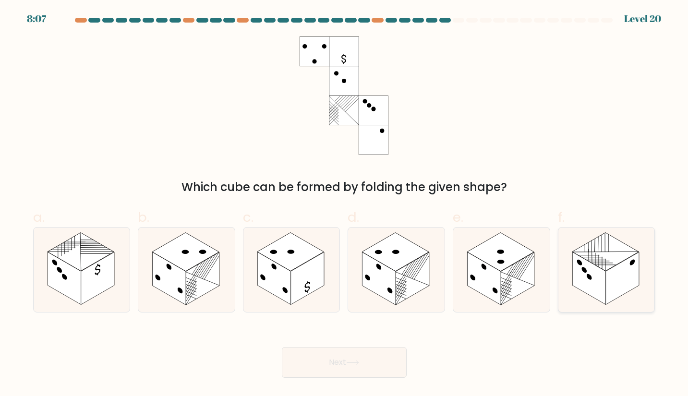
drag, startPoint x: 592, startPoint y: 270, endPoint x: 586, endPoint y: 279, distance: 10.3
click at [592, 270] on rect at bounding box center [590, 278] width 34 height 53
click at [345, 205] on input "f." at bounding box center [344, 201] width 0 height 6
radio input "true"
click at [366, 352] on button "Next" at bounding box center [344, 362] width 125 height 31
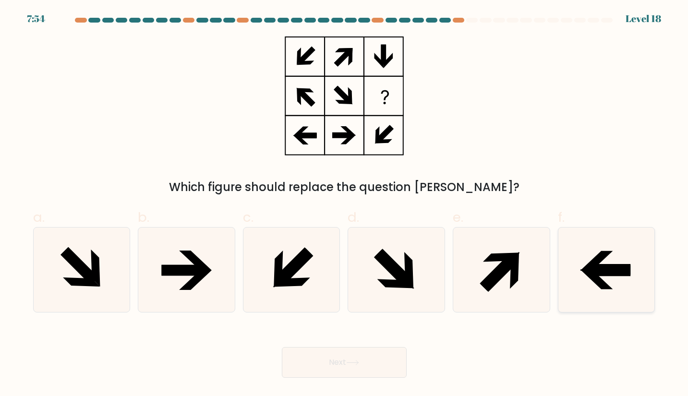
click at [614, 262] on icon at bounding box center [606, 270] width 85 height 85
click at [345, 205] on input "f." at bounding box center [344, 201] width 0 height 6
radio input "true"
click at [385, 352] on button "Next" at bounding box center [344, 362] width 125 height 31
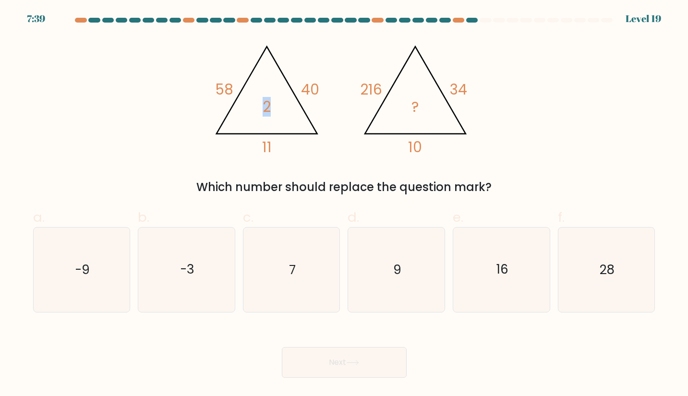
drag, startPoint x: 267, startPoint y: 109, endPoint x: 282, endPoint y: 106, distance: 15.7
click at [282, 106] on icon "@import url('https://fonts.googleapis.com/css?family=Abril+Fatface:400,100,100i…" at bounding box center [344, 96] width 273 height 119
click at [272, 136] on icon "@import url('https://fonts.googleapis.com/css?family=Abril+Fatface:400,100,100i…" at bounding box center [344, 96] width 273 height 119
click at [439, 139] on icon "@import url('https://fonts.googleapis.com/css?family=Abril+Fatface:400,100,100i…" at bounding box center [344, 96] width 273 height 119
drag, startPoint x: 369, startPoint y: 102, endPoint x: 399, endPoint y: 93, distance: 31.0
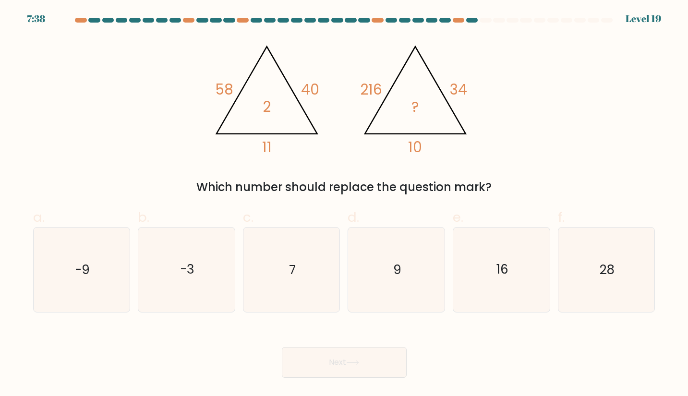
click at [375, 99] on icon "@import url('https://fonts.googleapis.com/css?family=Abril+Fatface:400,100,100i…" at bounding box center [344, 96] width 273 height 119
click at [438, 94] on icon "@import url('https://fonts.googleapis.com/css?family=Abril+Fatface:400,100,100i…" at bounding box center [344, 96] width 273 height 119
click at [468, 87] on icon "@import url('https://fonts.googleapis.com/css?family=Abril+Fatface:400,100,100i…" at bounding box center [344, 96] width 273 height 119
click at [365, 282] on icon "9" at bounding box center [397, 270] width 85 height 85
click at [345, 205] on input "d. 9" at bounding box center [344, 201] width 0 height 6
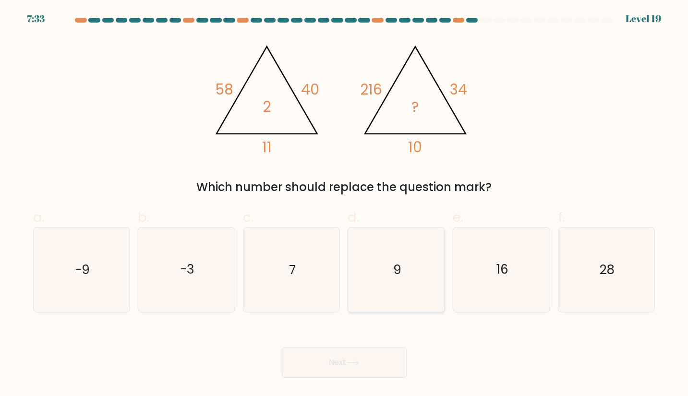
radio input "true"
click at [355, 360] on icon at bounding box center [352, 362] width 13 height 5
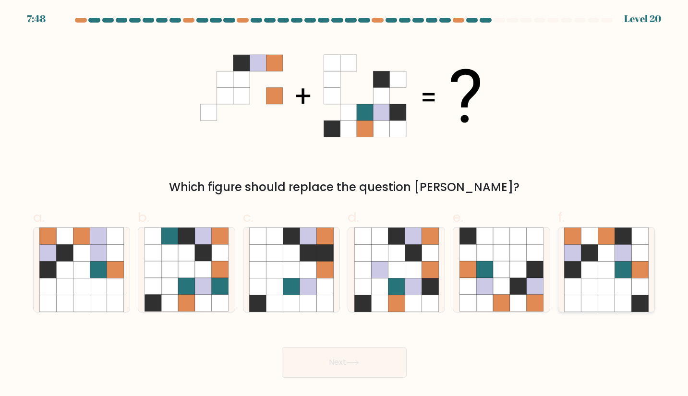
click at [615, 270] on icon at bounding box center [623, 269] width 17 height 17
click at [345, 205] on input "f." at bounding box center [344, 201] width 0 height 6
radio input "true"
click at [378, 358] on button "Next" at bounding box center [344, 362] width 125 height 31
click at [377, 355] on button "Next" at bounding box center [344, 362] width 125 height 31
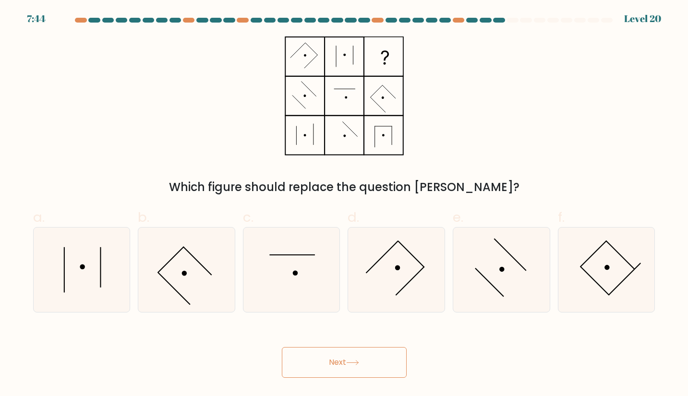
click at [377, 355] on button "Next" at bounding box center [344, 362] width 125 height 31
click at [363, 153] on icon at bounding box center [344, 96] width 120 height 119
click at [293, 269] on icon at bounding box center [291, 270] width 85 height 85
click at [344, 205] on input "c." at bounding box center [344, 201] width 0 height 6
radio input "true"
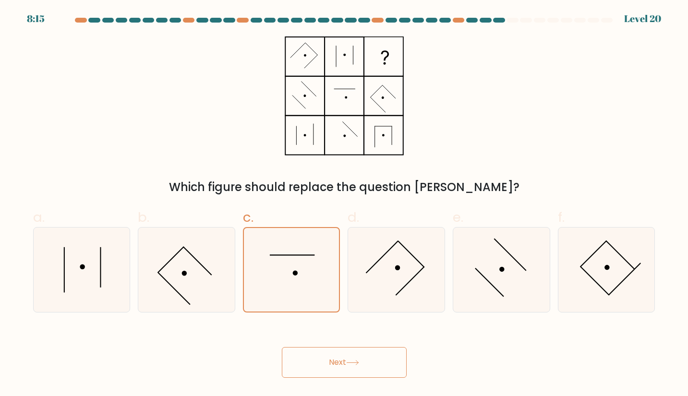
click at [349, 365] on button "Next" at bounding box center [344, 362] width 125 height 31
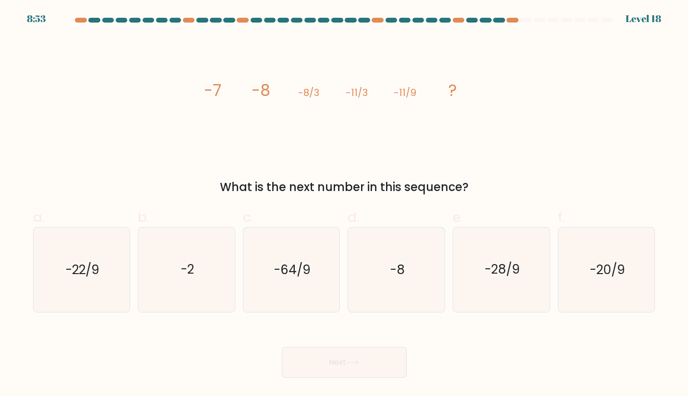
click at [353, 100] on icon "image/svg+xml -7 -8 -8/3 -11/3 -11/9 ?" at bounding box center [344, 96] width 288 height 119
